Goal: Navigation & Orientation: Find specific page/section

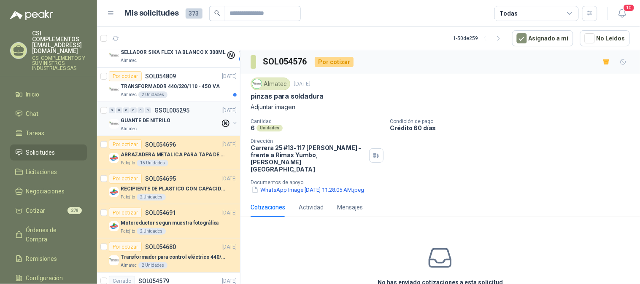
scroll to position [187, 0]
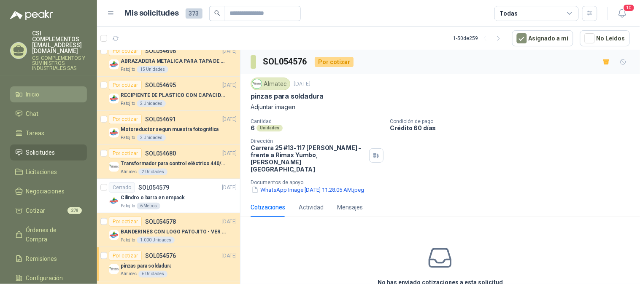
click at [43, 87] on link "Inicio" at bounding box center [48, 95] width 77 height 16
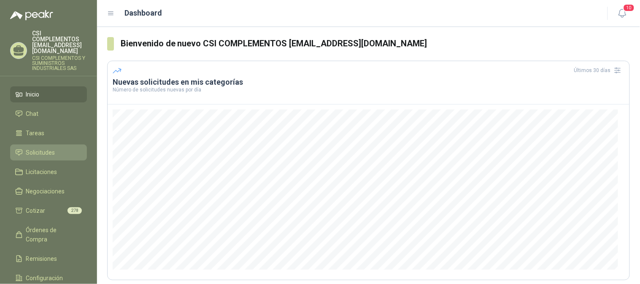
click at [57, 148] on li "Solicitudes" at bounding box center [48, 152] width 67 height 9
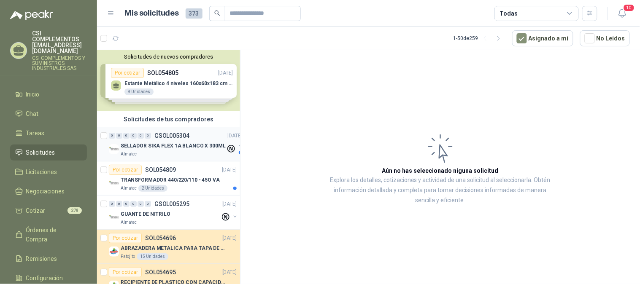
click at [151, 145] on p "SELLADOR SIKA FLEX 1A BLANCO X 300ML" at bounding box center [173, 146] width 105 height 8
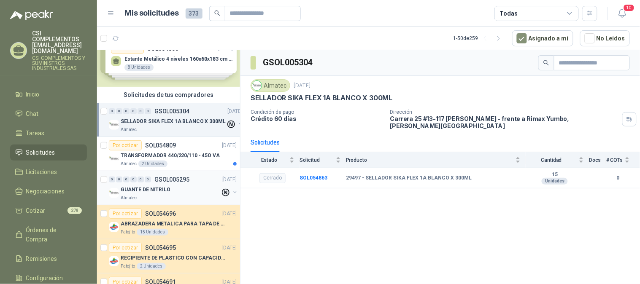
scroll to position [47, 0]
